Goal: Complete application form: Complete application form

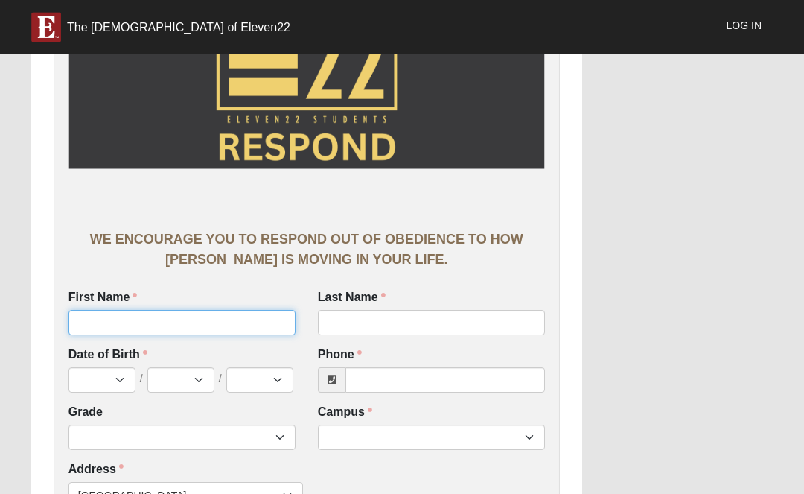
click at [255, 322] on input "First Name" at bounding box center [182, 323] width 227 height 25
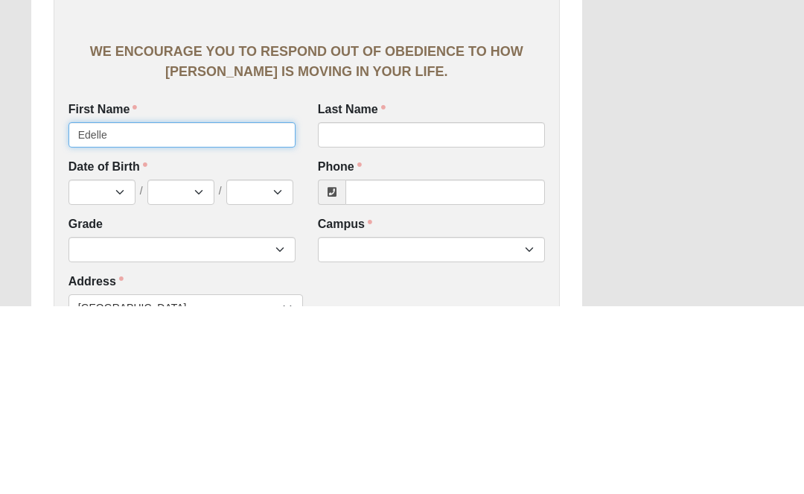
type input "Edelle"
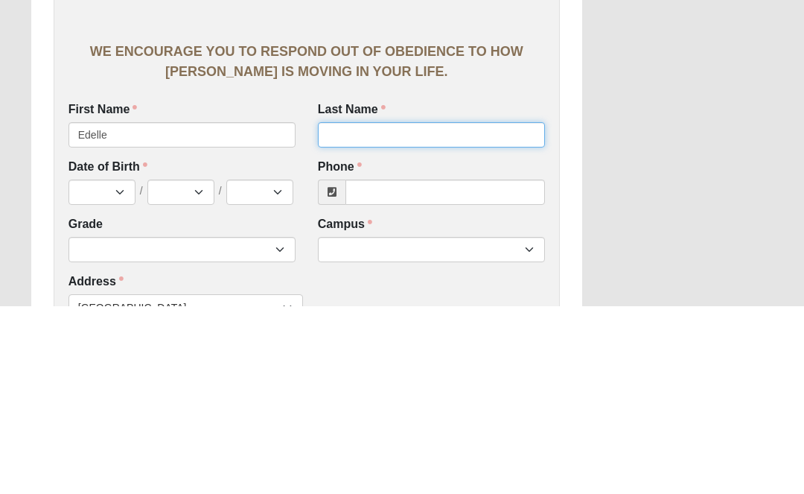
click at [411, 311] on input "Last Name" at bounding box center [431, 323] width 227 height 25
type input "[PERSON_NAME]"
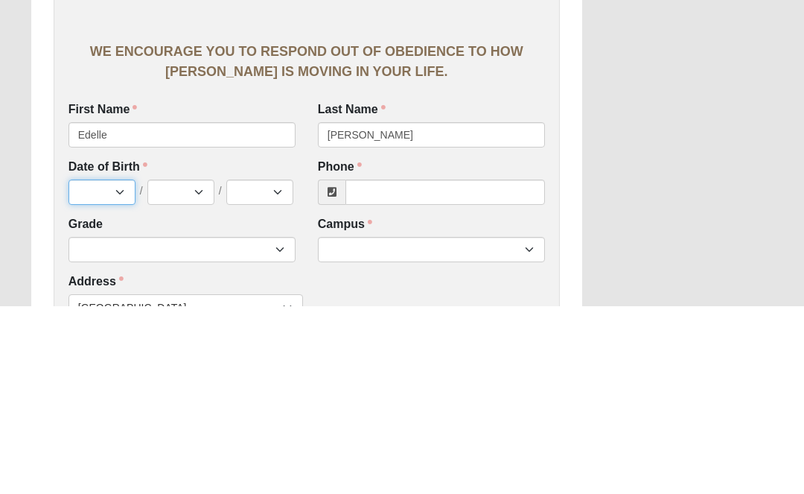
click at [98, 368] on select "Jan Feb Mar Apr May Jun [DATE] Aug Sep Oct Nov Dec" at bounding box center [102, 380] width 67 height 25
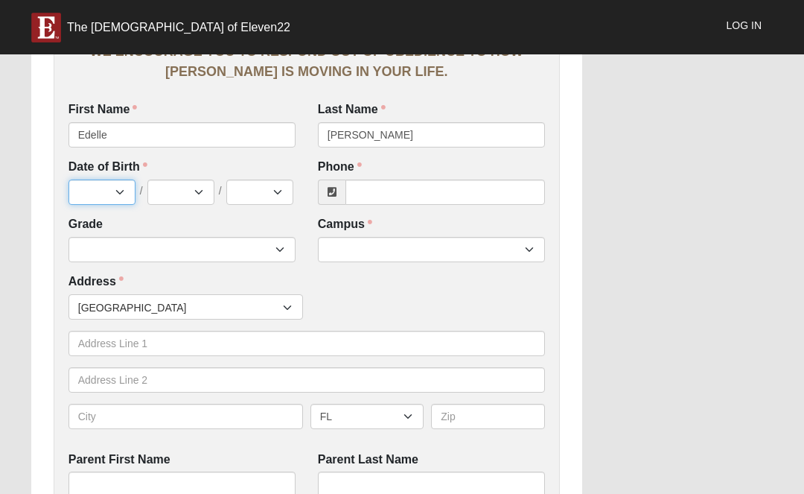
select select "10"
click at [181, 185] on select "1 2 3 4 5 6 7 8 9 10 11 12 13 14 15 16 17 18 19 20 21 22 23 24 25 26 27 28 29 3…" at bounding box center [180, 191] width 67 height 25
select select "4"
click at [249, 195] on select "2025 2024 2023 2022 2021 2020 2019 2018 2017 2016 2015 2014 2013 2012 2011 2010…" at bounding box center [259, 191] width 67 height 25
click at [267, 200] on select "2025 2024 2023 2022 2021 2020 2019 2018 2017 2016 2015 2014 2013 2012 2011 2010…" at bounding box center [259, 191] width 67 height 25
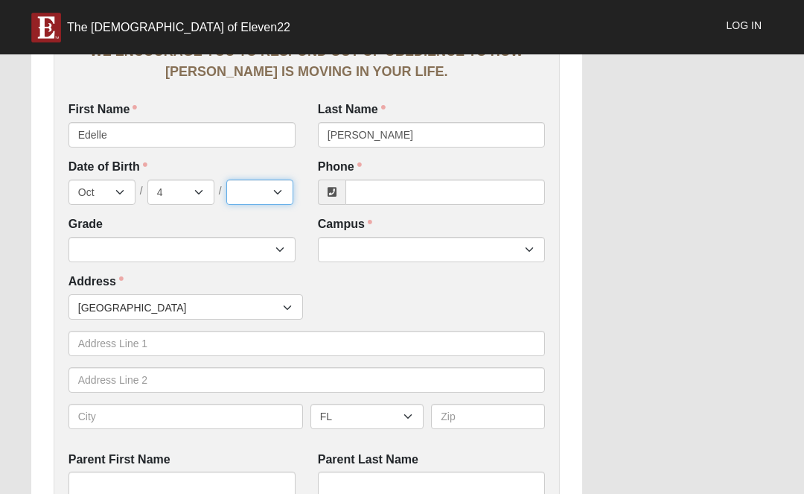
select select "2013"
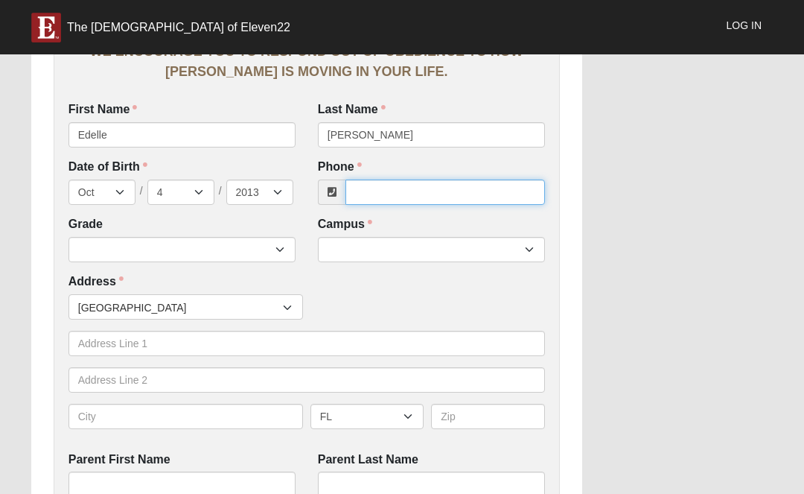
click at [463, 188] on input "Phone" at bounding box center [446, 191] width 200 height 25
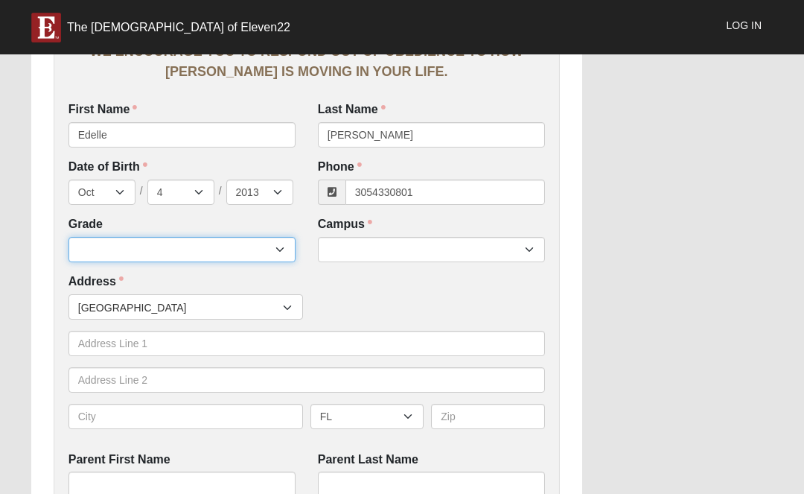
click at [102, 243] on select "6th Grade 7th Grade 8th Grade 9th Grade 10th Grade 11th Grade 12th Grade" at bounding box center [182, 249] width 227 height 25
type input "[PHONE_NUMBER]"
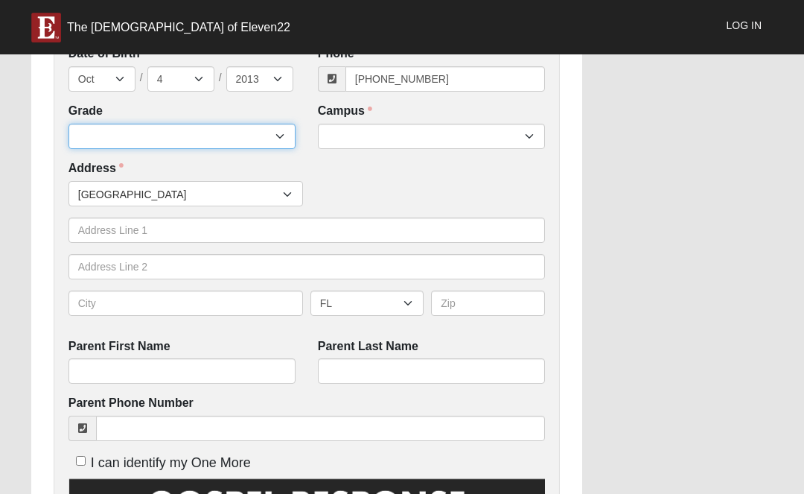
select select "2032"
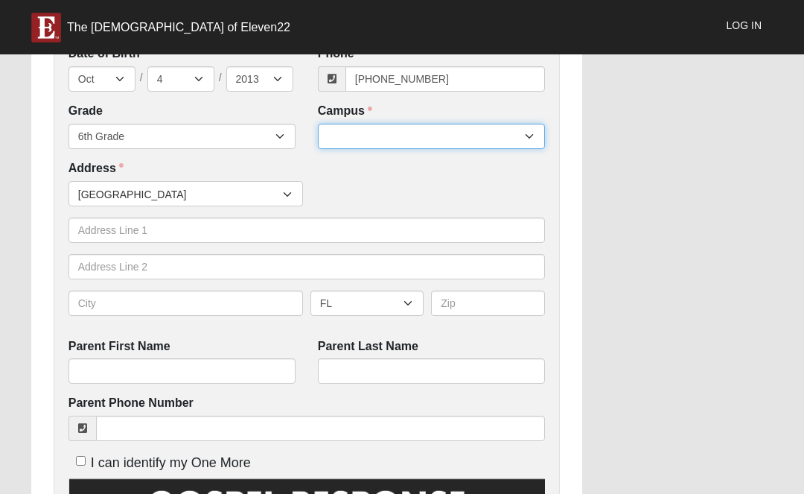
click at [503, 124] on select "Arlington Baymeadows Eleven22 Online Fleming Island Jesup Mandarin North Jax Or…" at bounding box center [431, 136] width 227 height 25
select select "11"
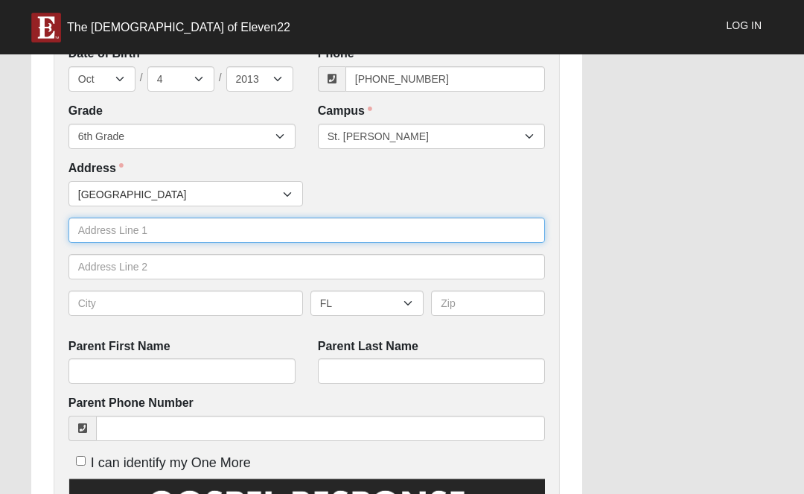
click at [97, 220] on input "text" at bounding box center [307, 229] width 477 height 25
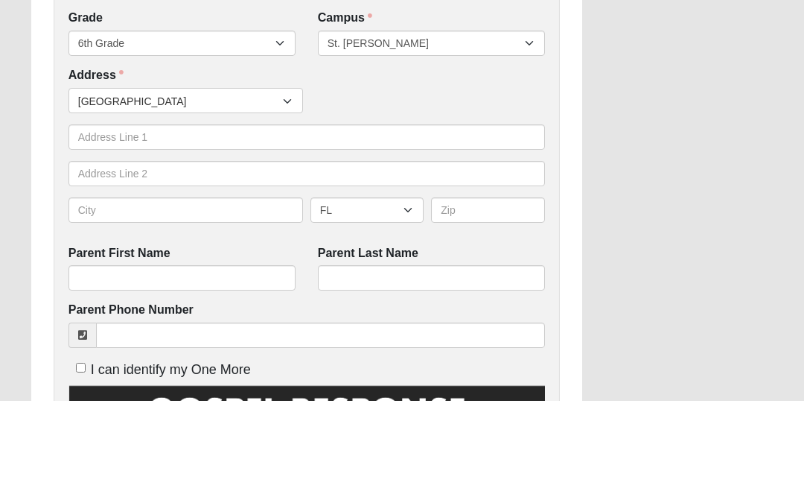
click at [696, 229] on div "Work Entry WE ENCOURAGE YOU TO RESPOND OUT OF OBEDIENCE TO HOW JESUS CHRIST IS …" at bounding box center [402, 369] width 764 height 1530
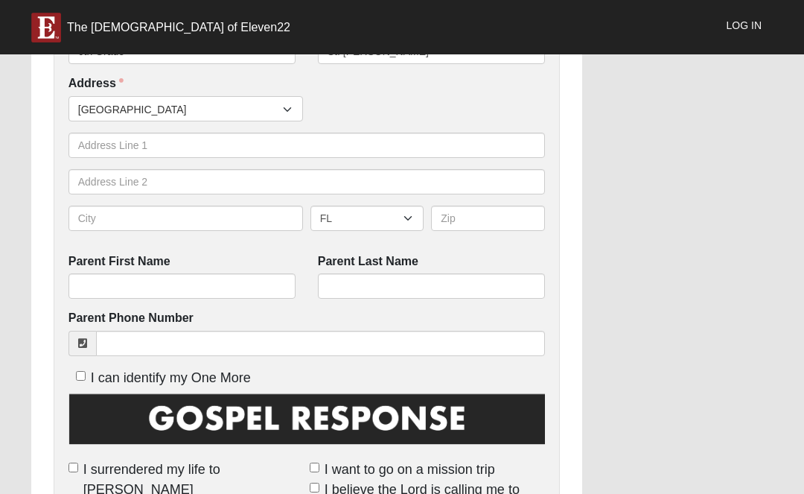
scroll to position [501, 0]
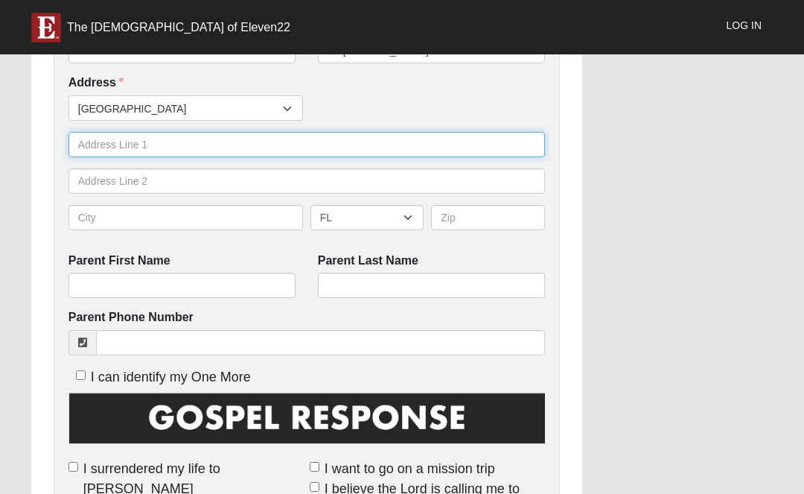
click at [105, 138] on input "text" at bounding box center [307, 144] width 477 height 25
type input "366 Grampain Hihlands"
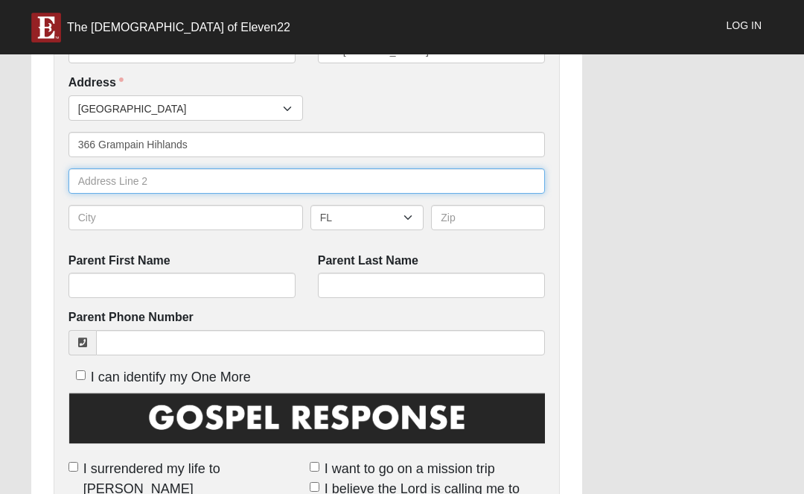
click at [114, 177] on input "text" at bounding box center [307, 180] width 477 height 25
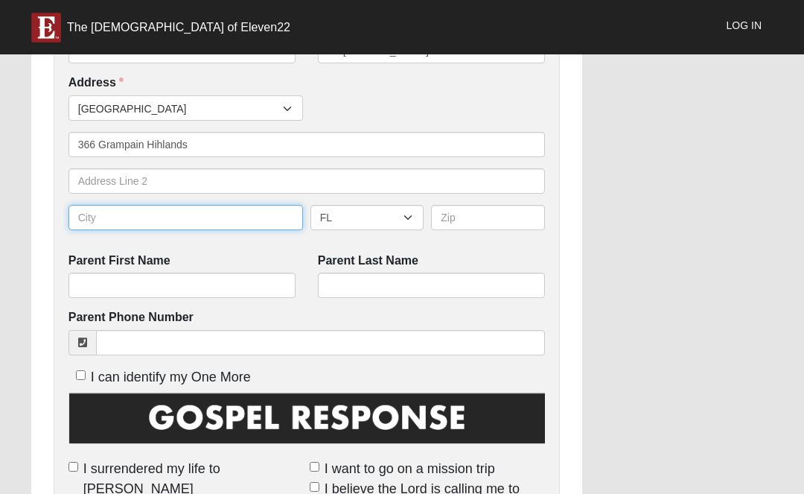
click at [135, 217] on input "text" at bounding box center [186, 217] width 235 height 25
type input "St.Johns"
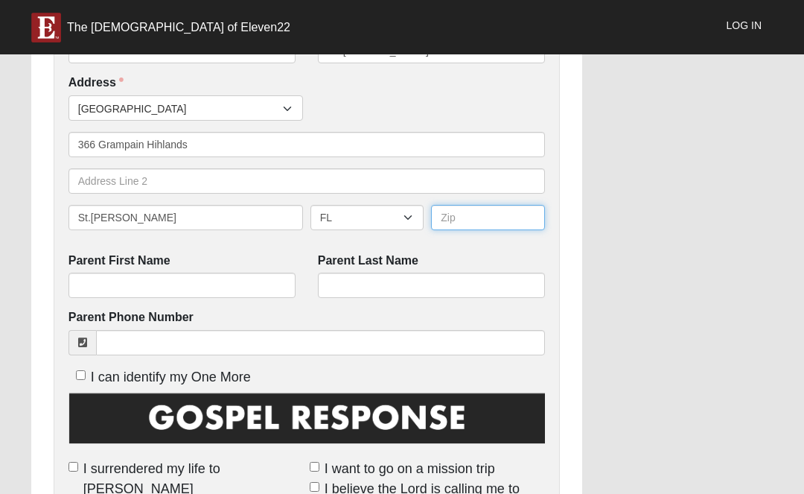
click at [477, 221] on input "text" at bounding box center [488, 217] width 114 height 25
click at [526, 226] on input "32259" at bounding box center [488, 217] width 114 height 25
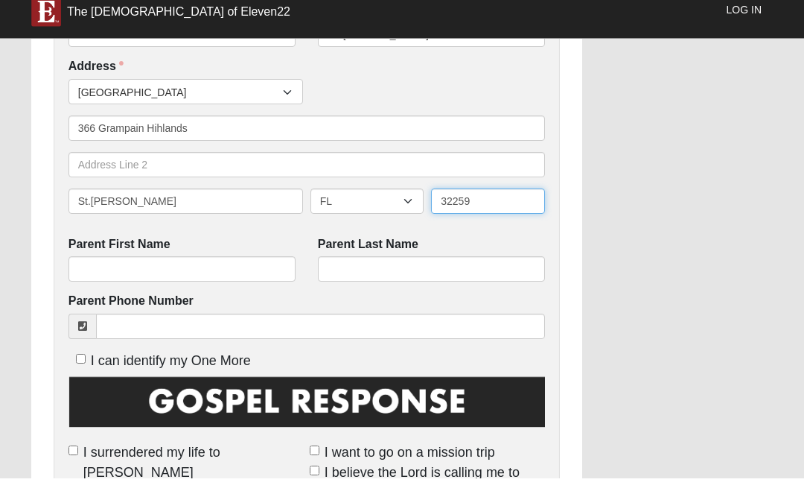
type input "32259"
click at [556, 168] on div "WE ENCOURAGE YOU TO RESPOND OUT OF OBEDIENCE TO HOW JESUS CHRIST IS MOVING IN Y…" at bounding box center [307, 290] width 506 height 1482
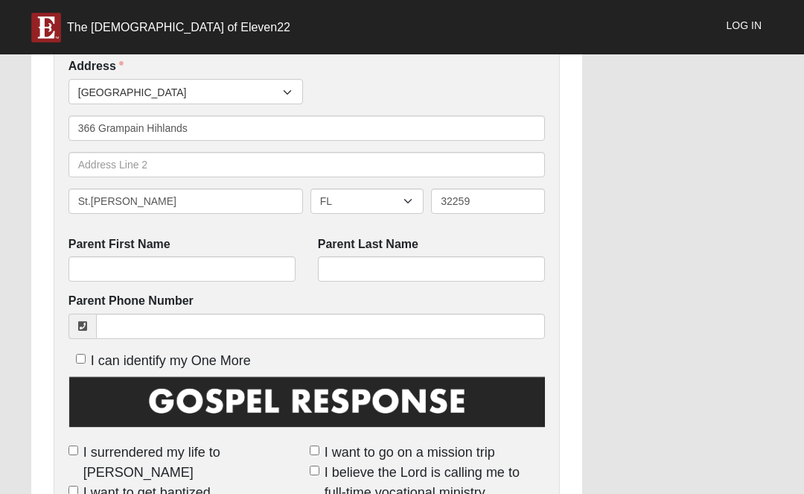
click at [556, 150] on div "WE ENCOURAGE YOU TO RESPOND OUT OF OBEDIENCE TO HOW JESUS CHRIST IS MOVING IN Y…" at bounding box center [307, 274] width 506 height 1482
click at [257, 268] on input "Parent First Name" at bounding box center [182, 268] width 227 height 25
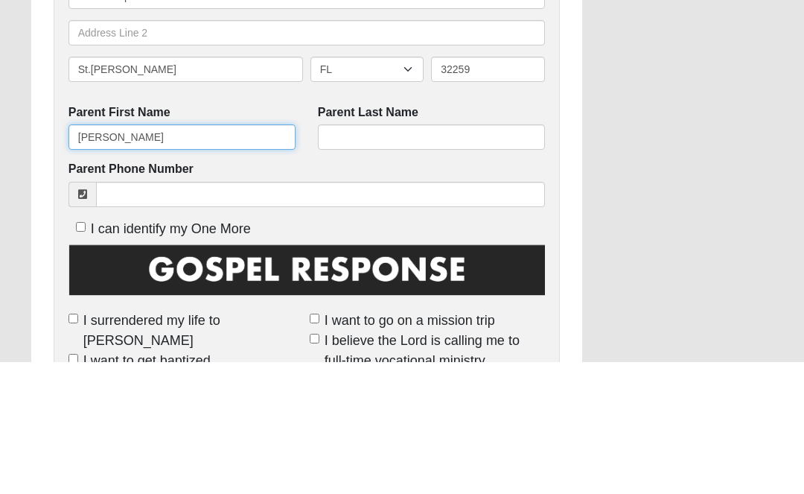
type input "Stacey"
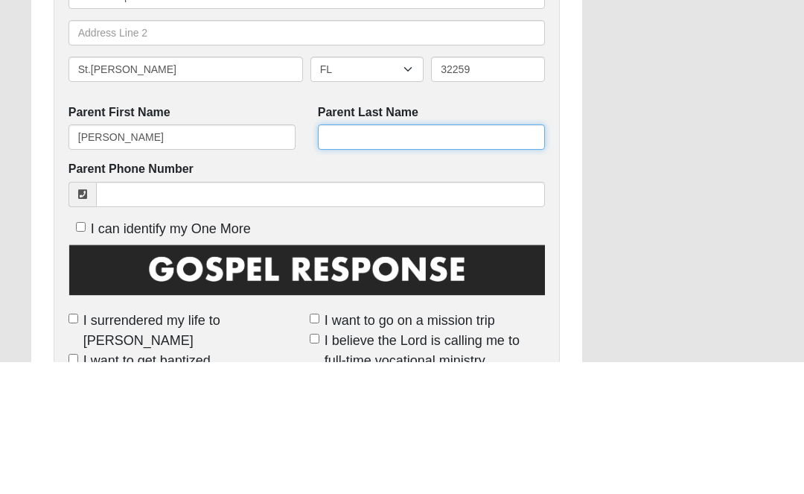
click at [484, 257] on input "Parent Last Name" at bounding box center [431, 269] width 227 height 25
type input "S"
type input "Attales"
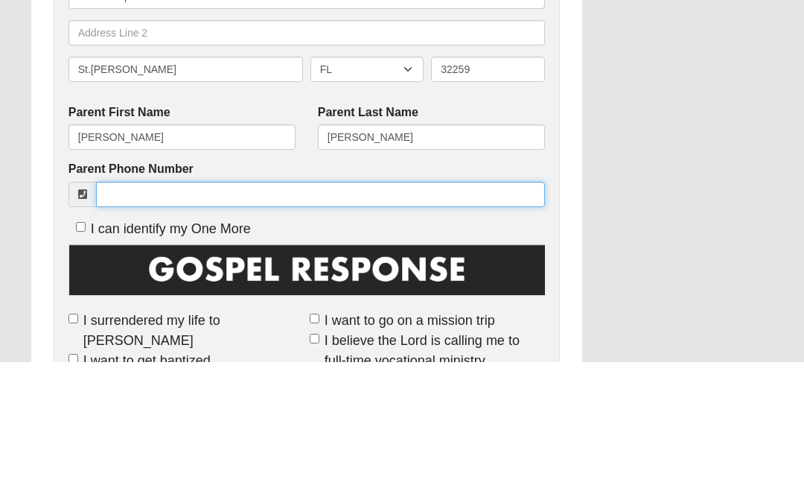
click at [453, 314] on input "Parent Phone Number" at bounding box center [320, 326] width 449 height 25
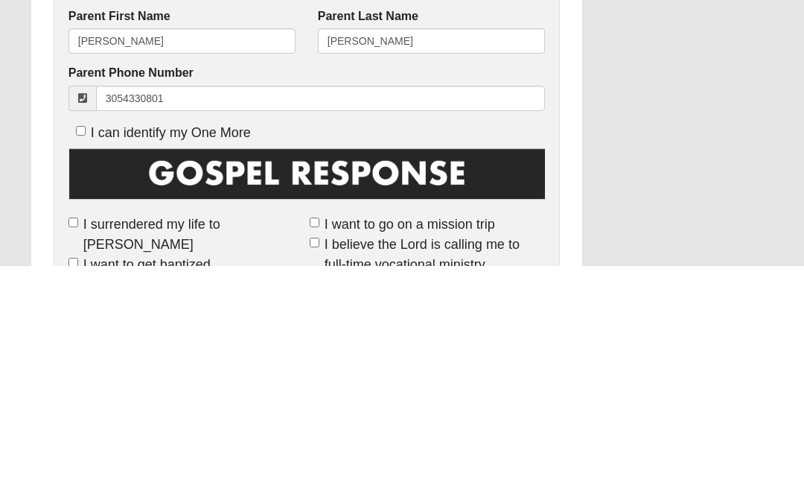
click at [651, 112] on div "Work Entry WE ENCOURAGE YOU TO RESPOND OUT OF OBEDIENCE TO HOW JESUS CHRIST IS …" at bounding box center [402, 268] width 764 height 1530
type input "(305) 433-0801"
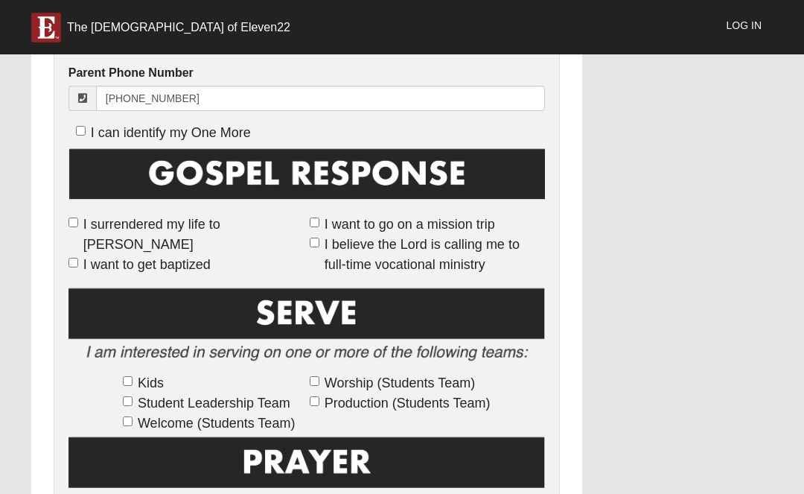
click at [249, 130] on span "I can identify my One More" at bounding box center [171, 132] width 160 height 15
click at [86, 130] on input "I can identify my One More" at bounding box center [81, 131] width 10 height 10
checkbox input "true"
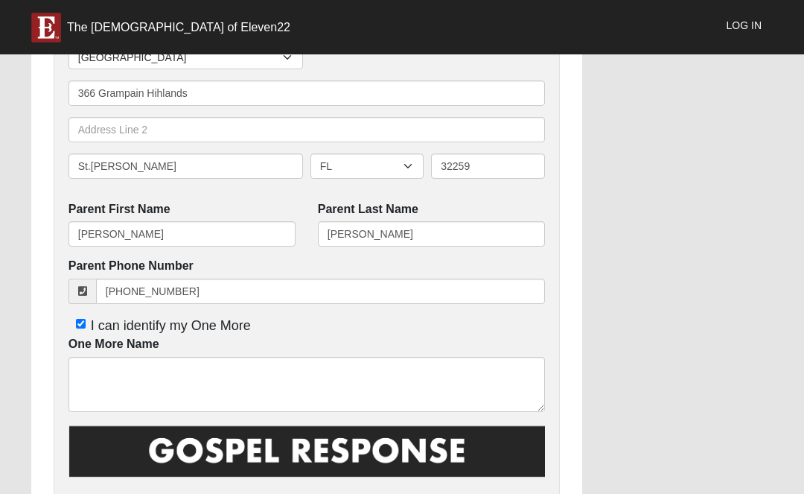
scroll to position [556, 0]
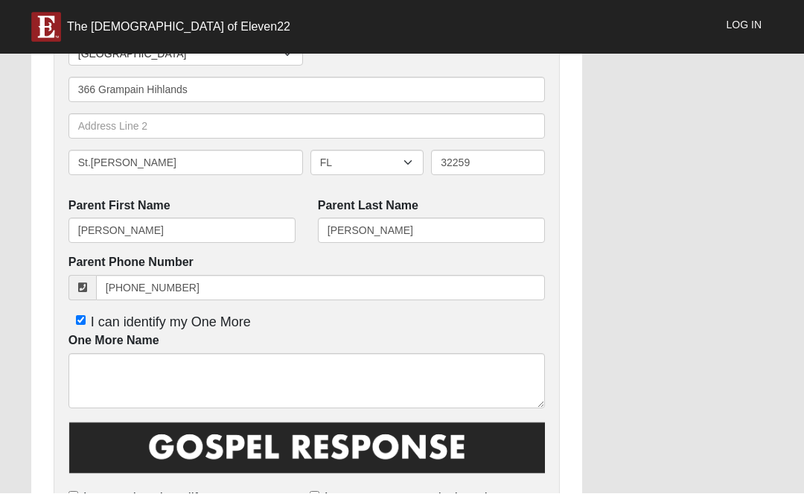
click at [188, 319] on span "I can identify my One More" at bounding box center [171, 322] width 160 height 15
click at [86, 319] on input "I can identify my One More" at bounding box center [81, 321] width 10 height 10
checkbox input "false"
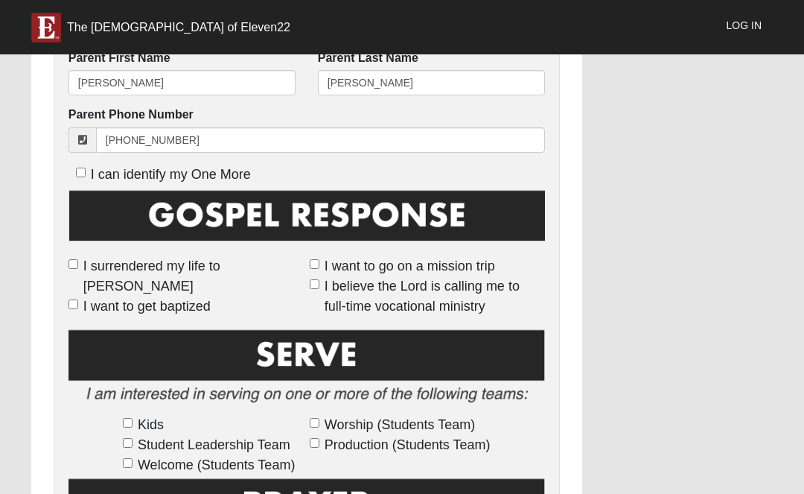
scroll to position [703, 0]
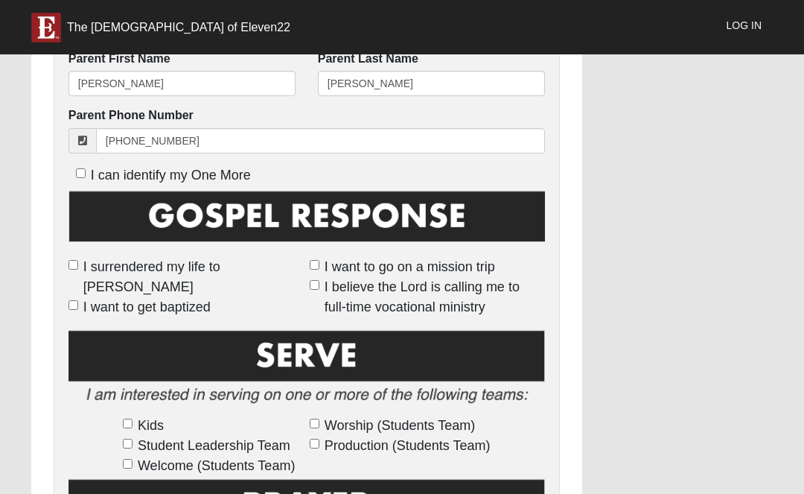
click at [249, 261] on span "I surrendered my life to [PERSON_NAME]" at bounding box center [193, 277] width 220 height 40
click at [78, 261] on input "I surrendered my life to [PERSON_NAME]" at bounding box center [74, 265] width 10 height 10
checkbox input "true"
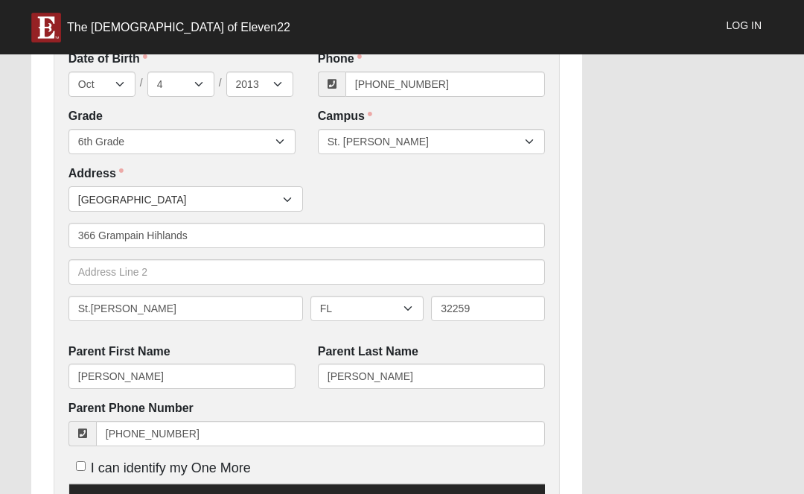
scroll to position [408, 0]
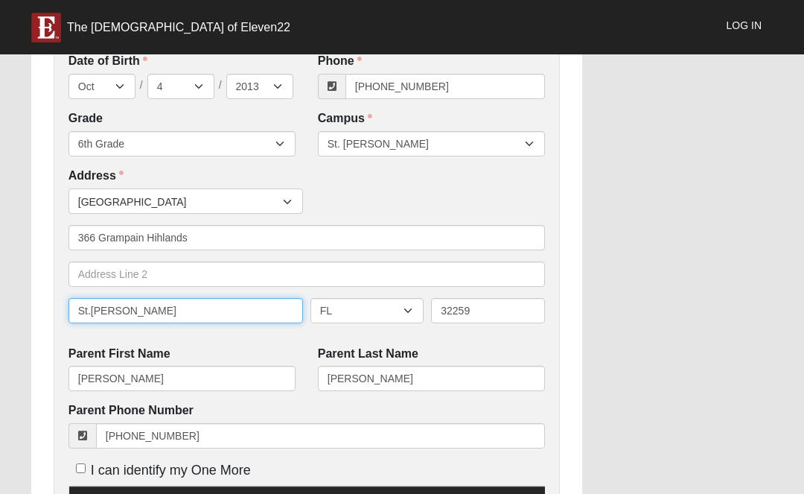
click at [180, 305] on input "St.Johns" at bounding box center [186, 310] width 235 height 25
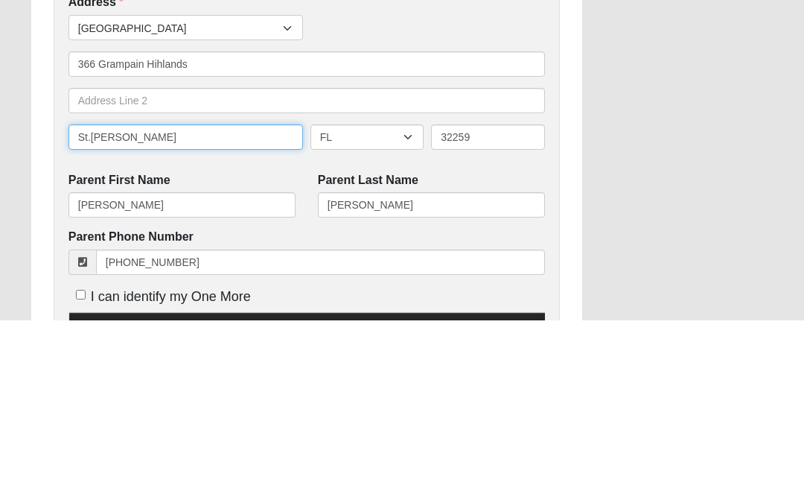
click at [102, 298] on input "St.Johns" at bounding box center [186, 310] width 235 height 25
click at [98, 298] on input "St.Johns" at bounding box center [186, 310] width 235 height 25
type input "St. [PERSON_NAME]"
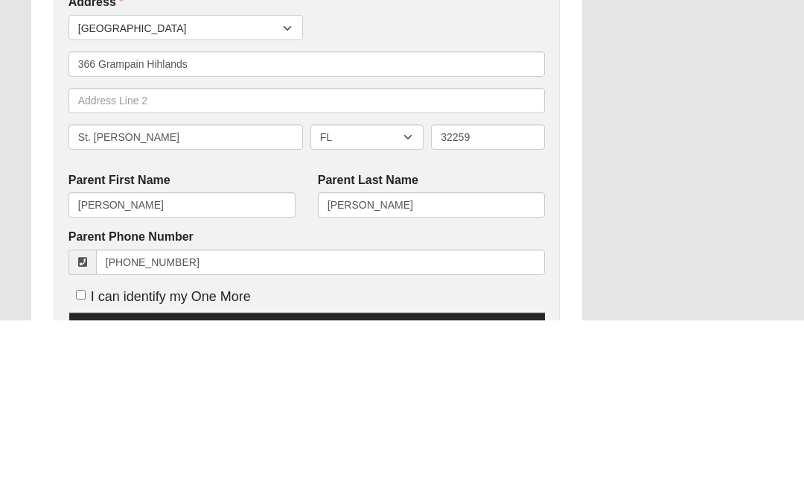
click at [582, 145] on div "WE ENCOURAGE YOU TO RESPOND OUT OF OBEDIENCE TO HOW JESUS CHRIST IS MOVING IN Y…" at bounding box center [306, 384] width 551 height 1482
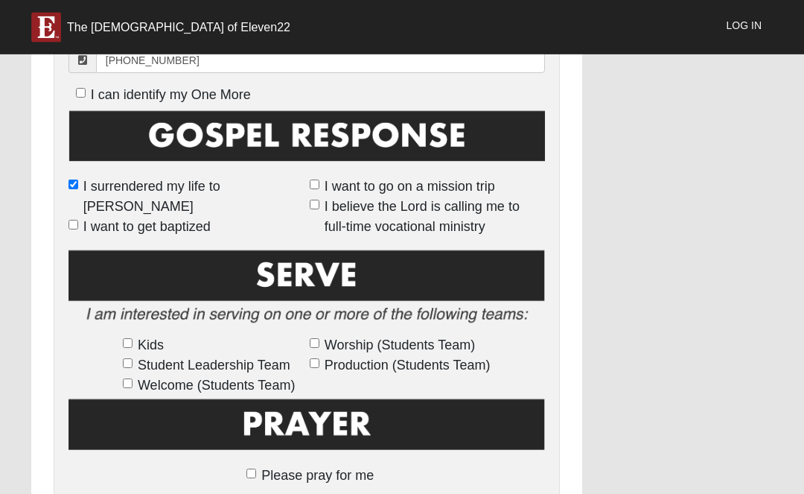
scroll to position [783, 0]
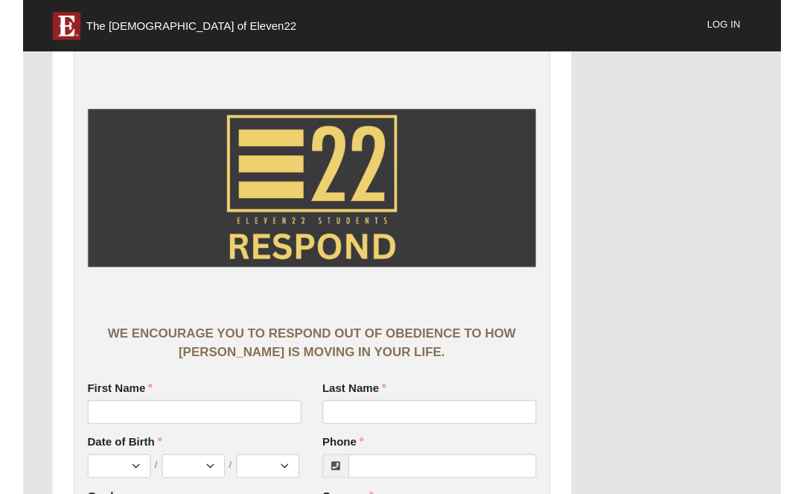
scroll to position [290, 0]
